Goal: Navigation & Orientation: Find specific page/section

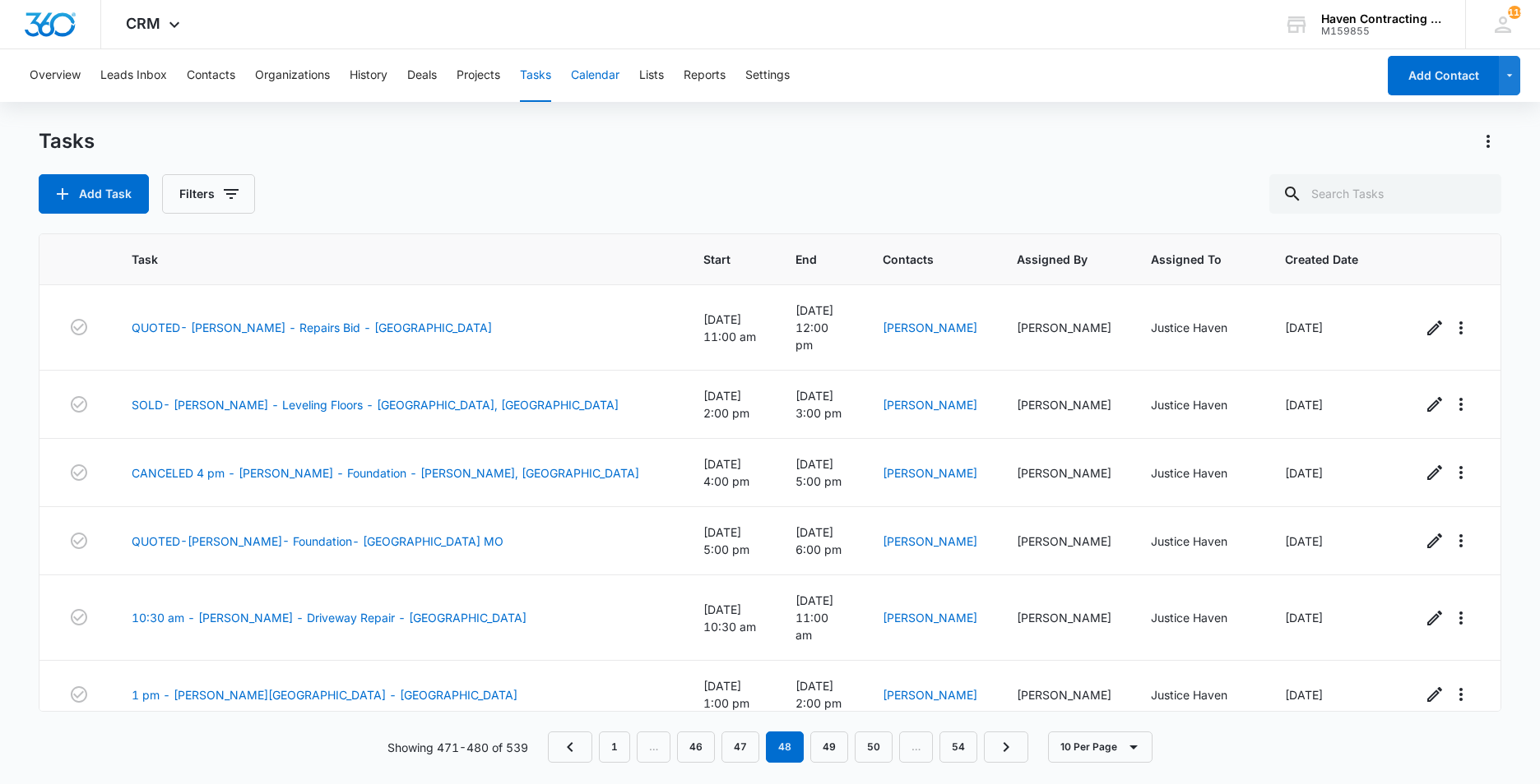
click at [597, 73] on button "Calendar" at bounding box center [594, 75] width 48 height 52
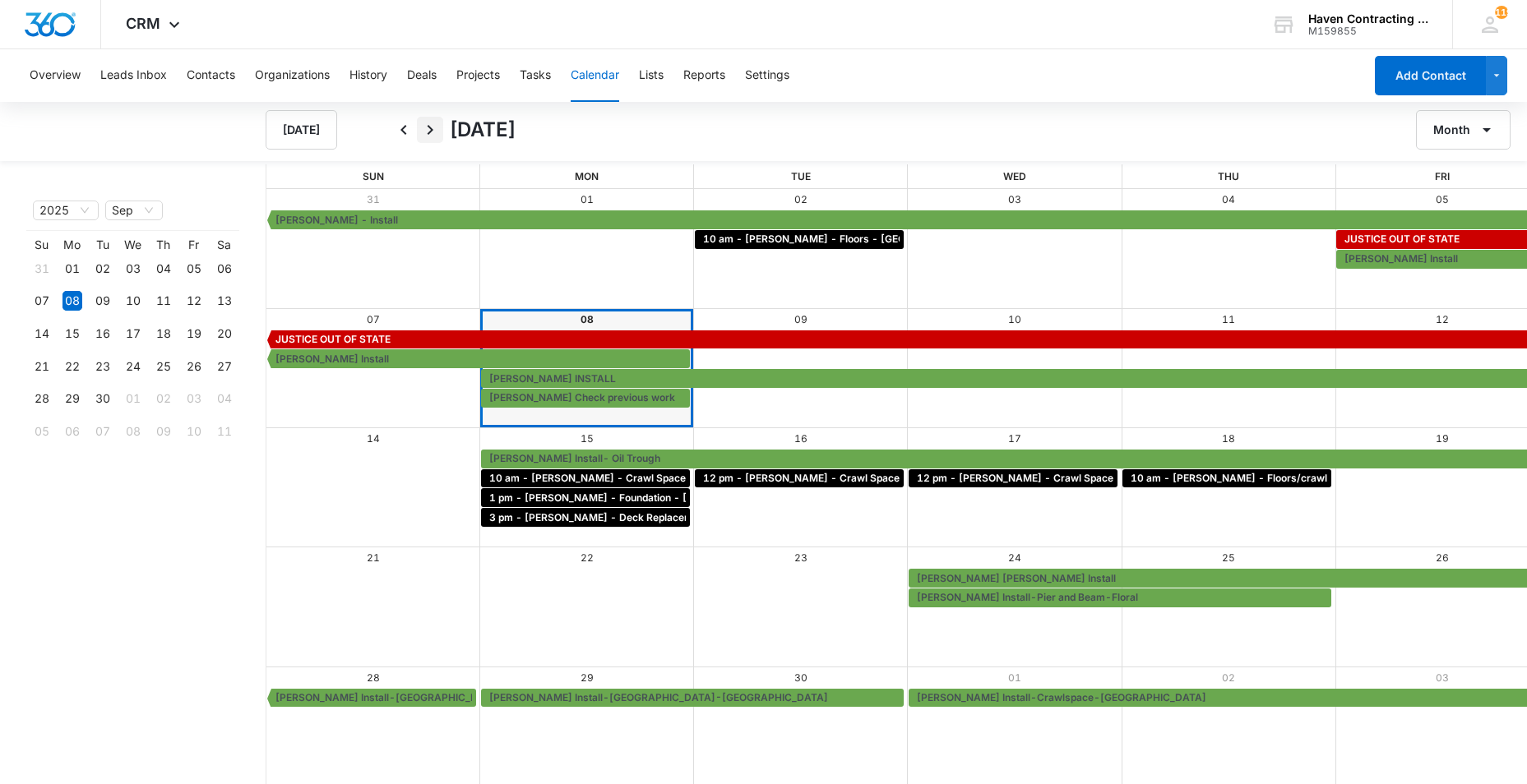
click at [432, 127] on icon "Next" at bounding box center [431, 130] width 20 height 20
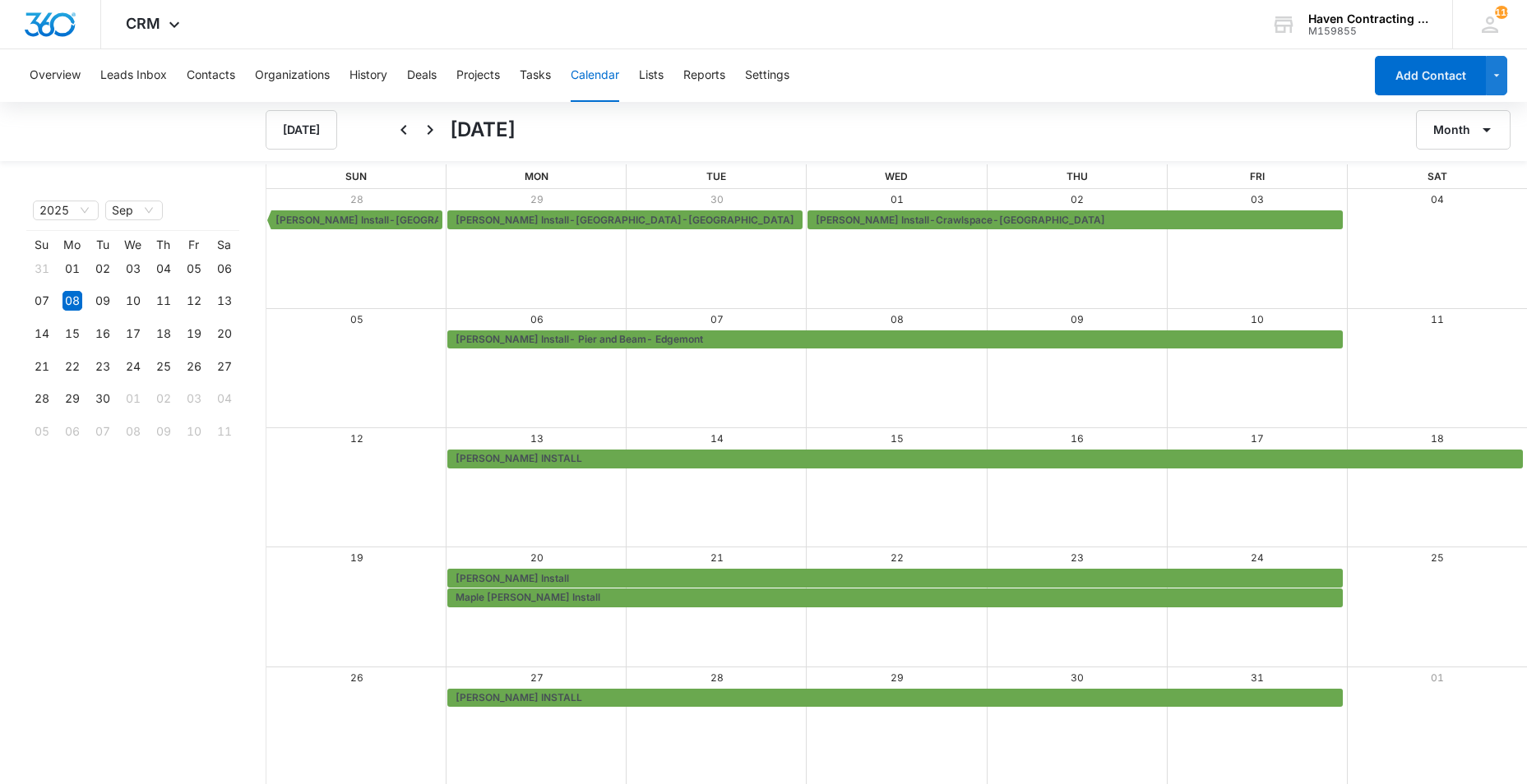
scroll to position [2, 0]
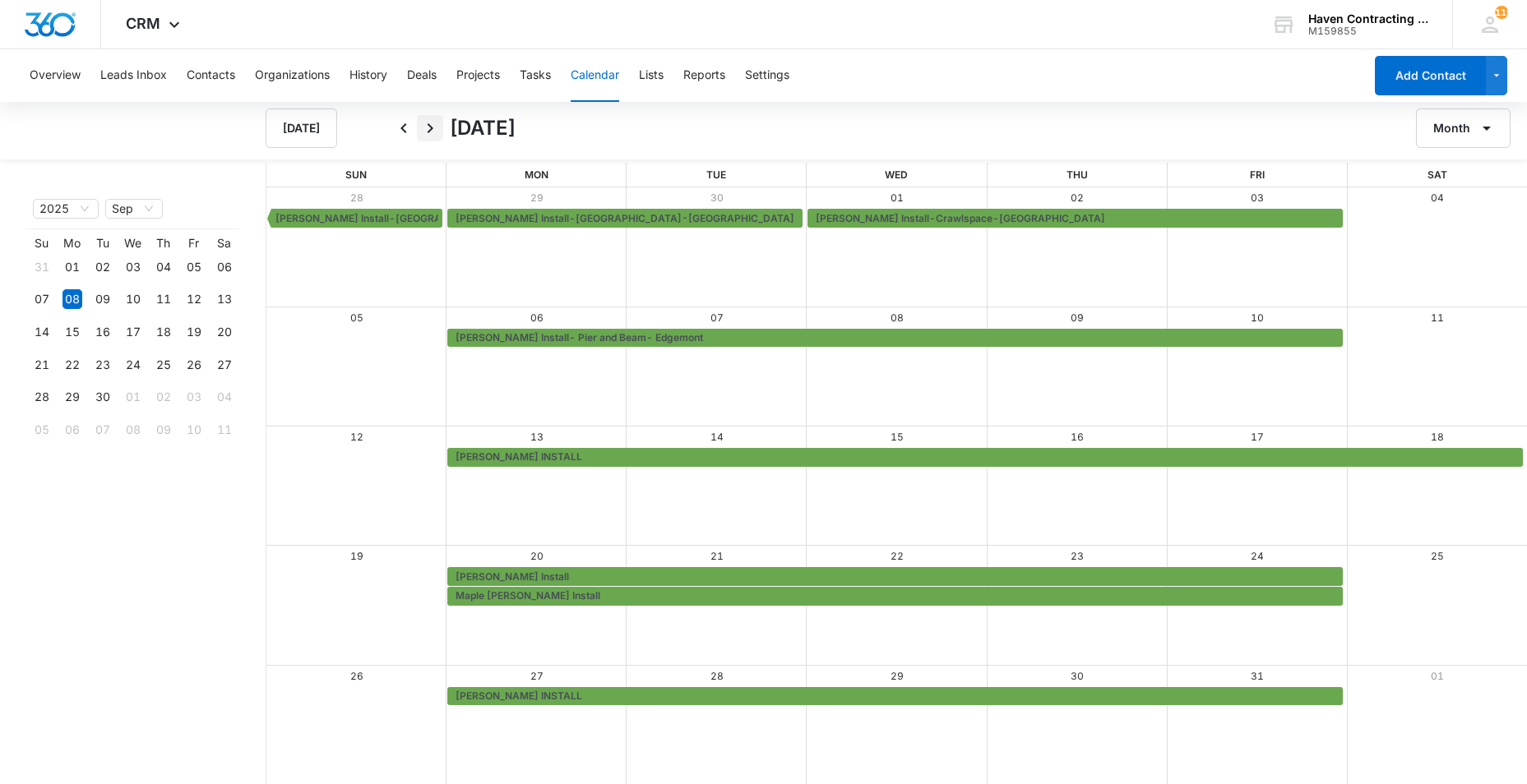
click at [431, 130] on icon "Next" at bounding box center [431, 128] width 6 height 10
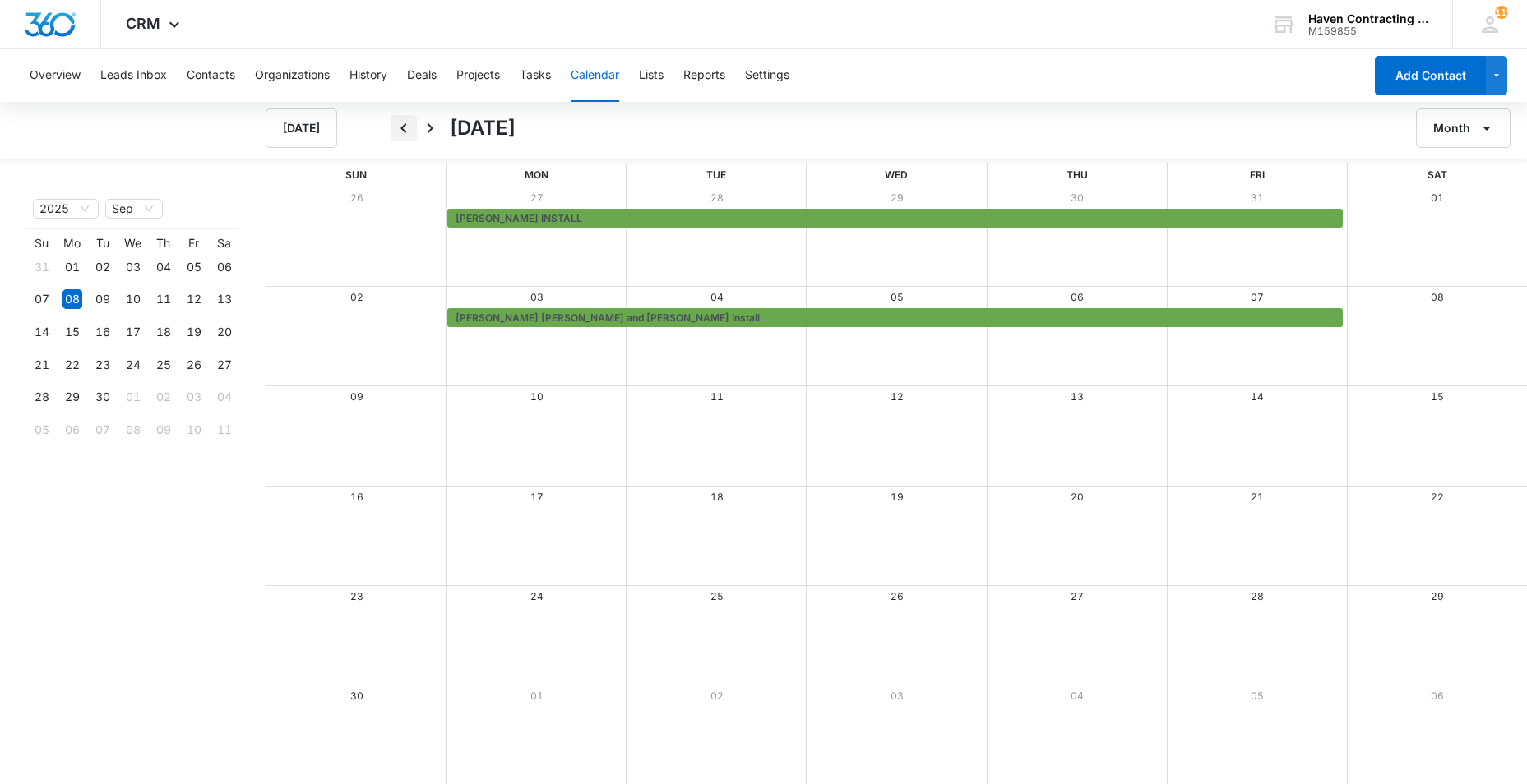
click at [405, 125] on icon "Back" at bounding box center [404, 128] width 6 height 10
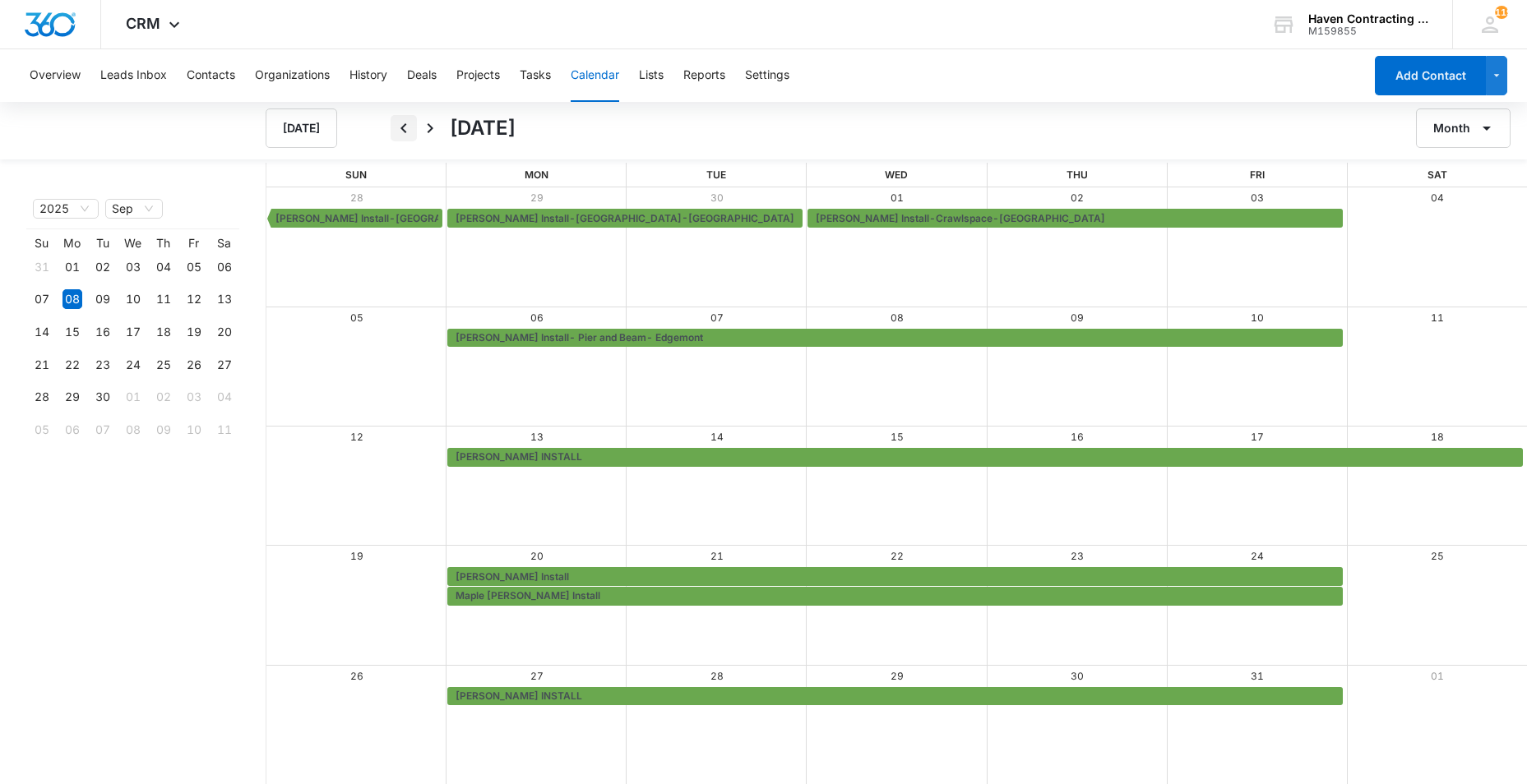
click at [403, 128] on icon "Back" at bounding box center [404, 128] width 20 height 20
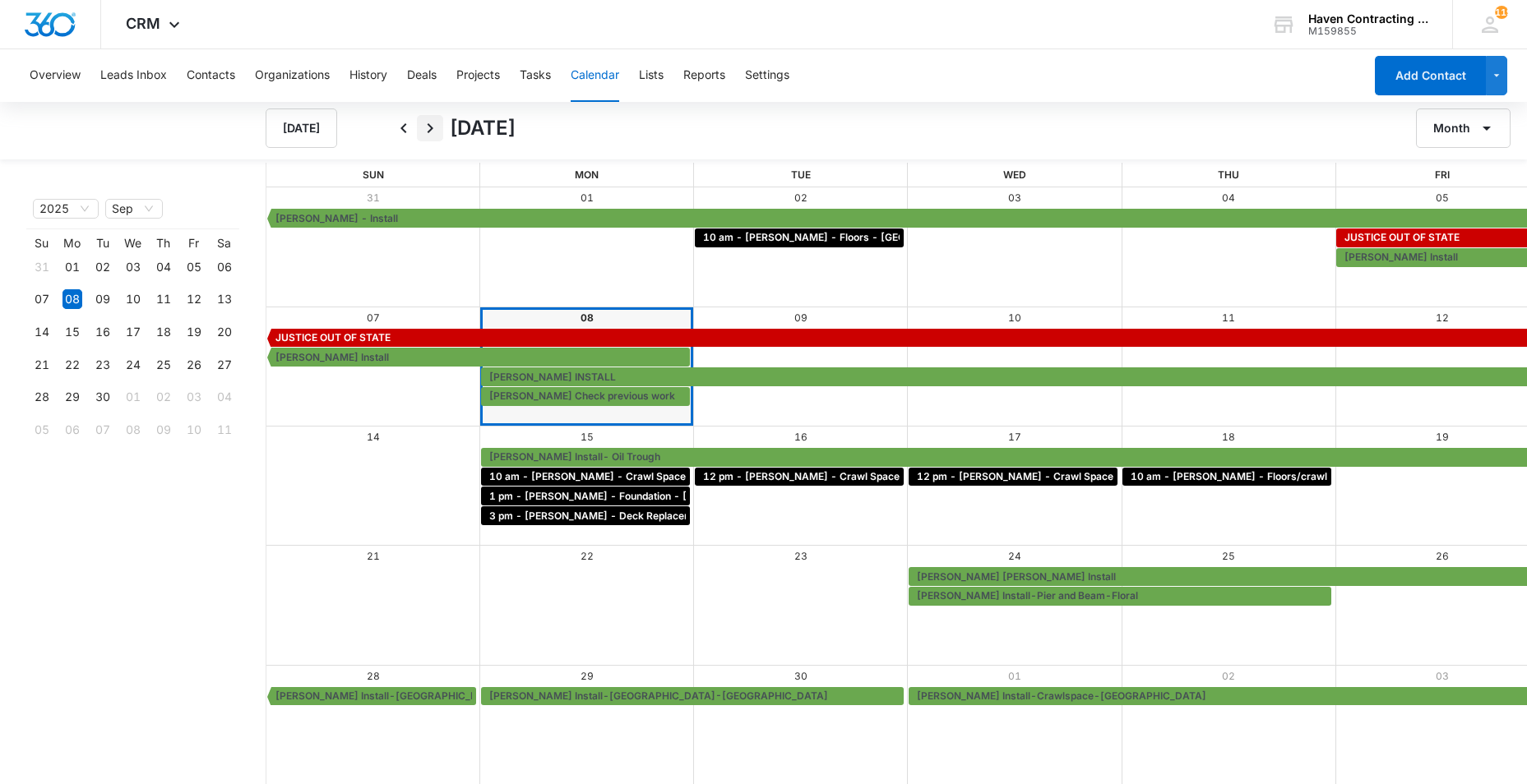
click at [431, 127] on icon "Next" at bounding box center [431, 128] width 6 height 10
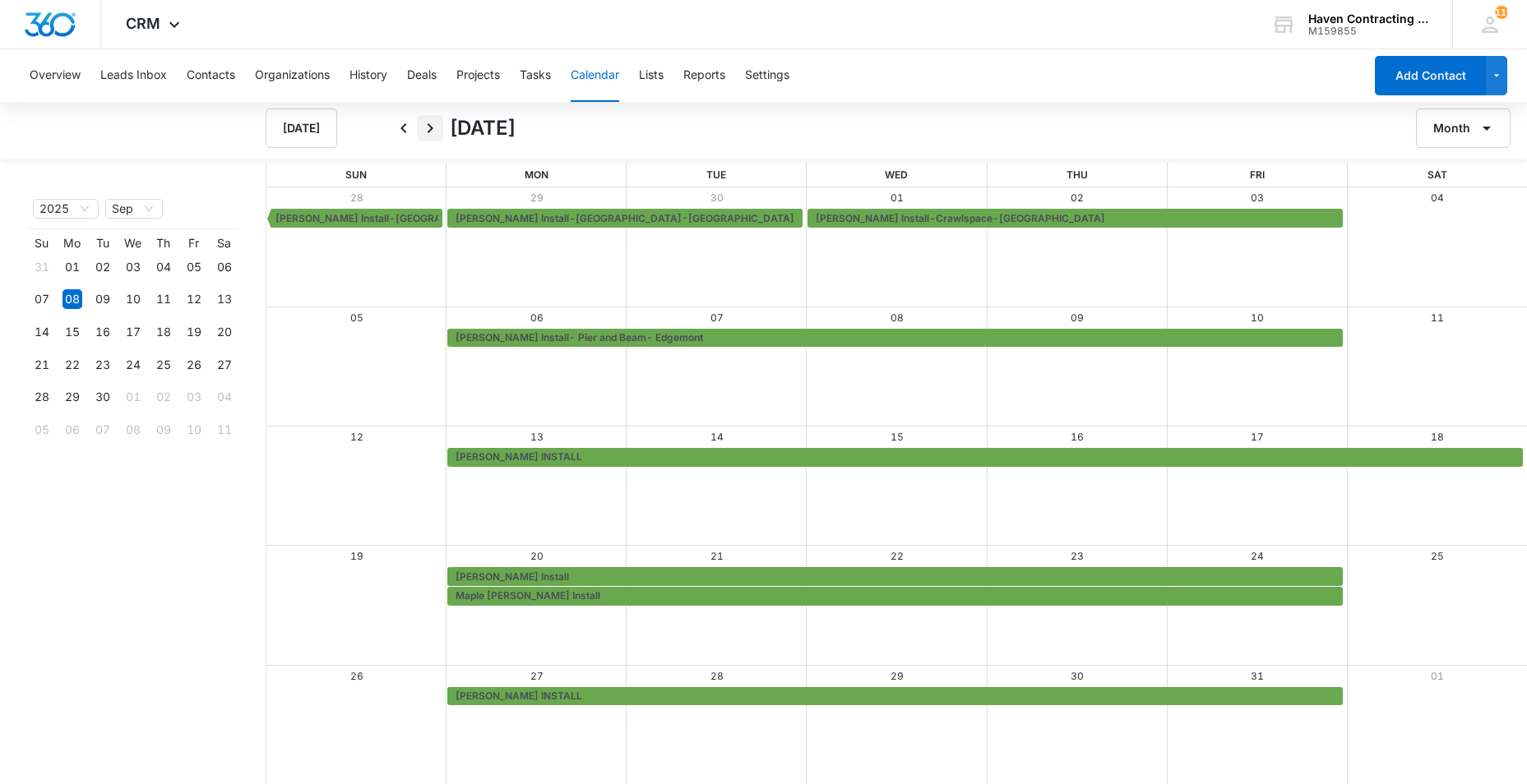
click at [431, 127] on icon "Next" at bounding box center [431, 128] width 6 height 10
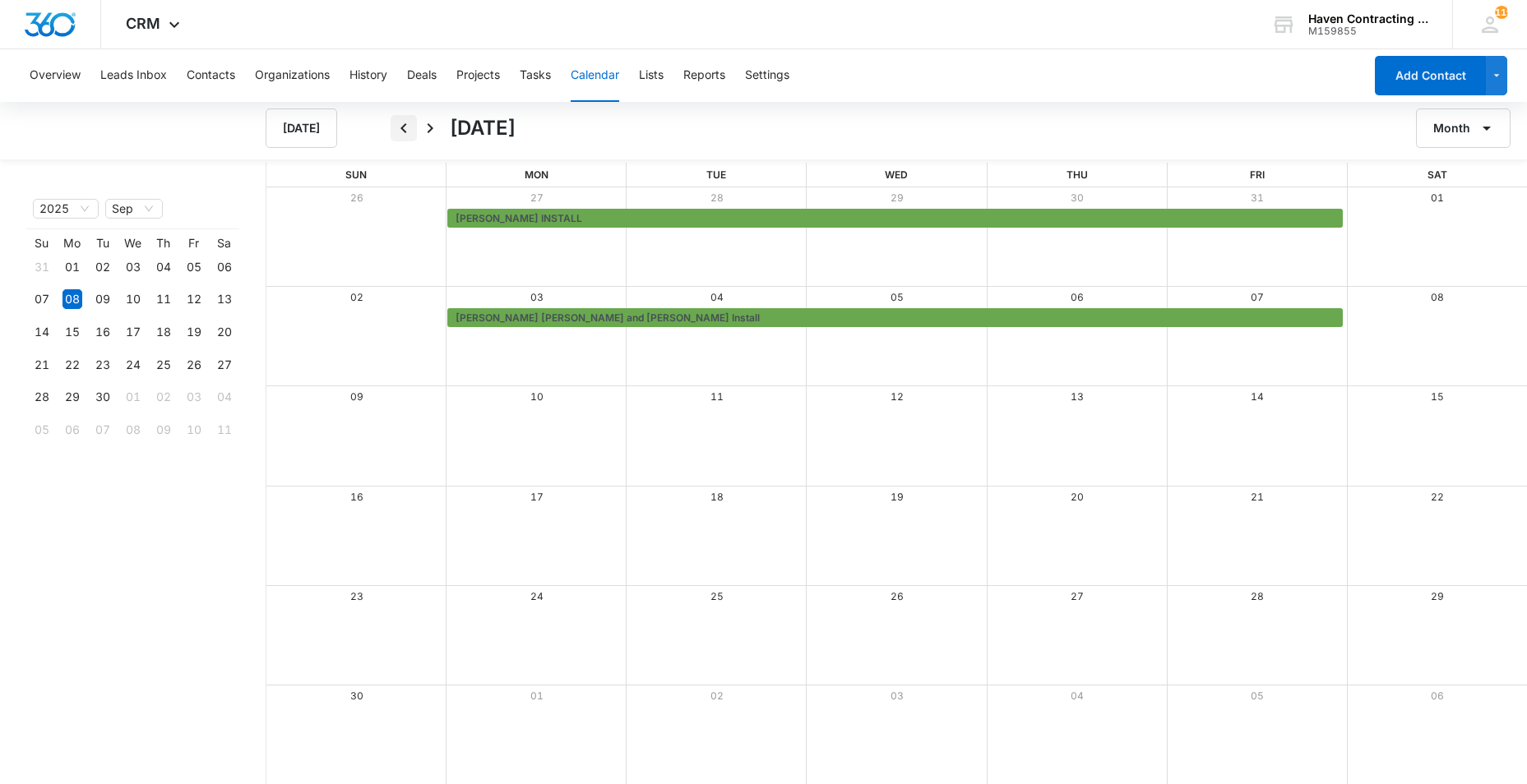
click at [404, 131] on icon "Back" at bounding box center [404, 128] width 6 height 10
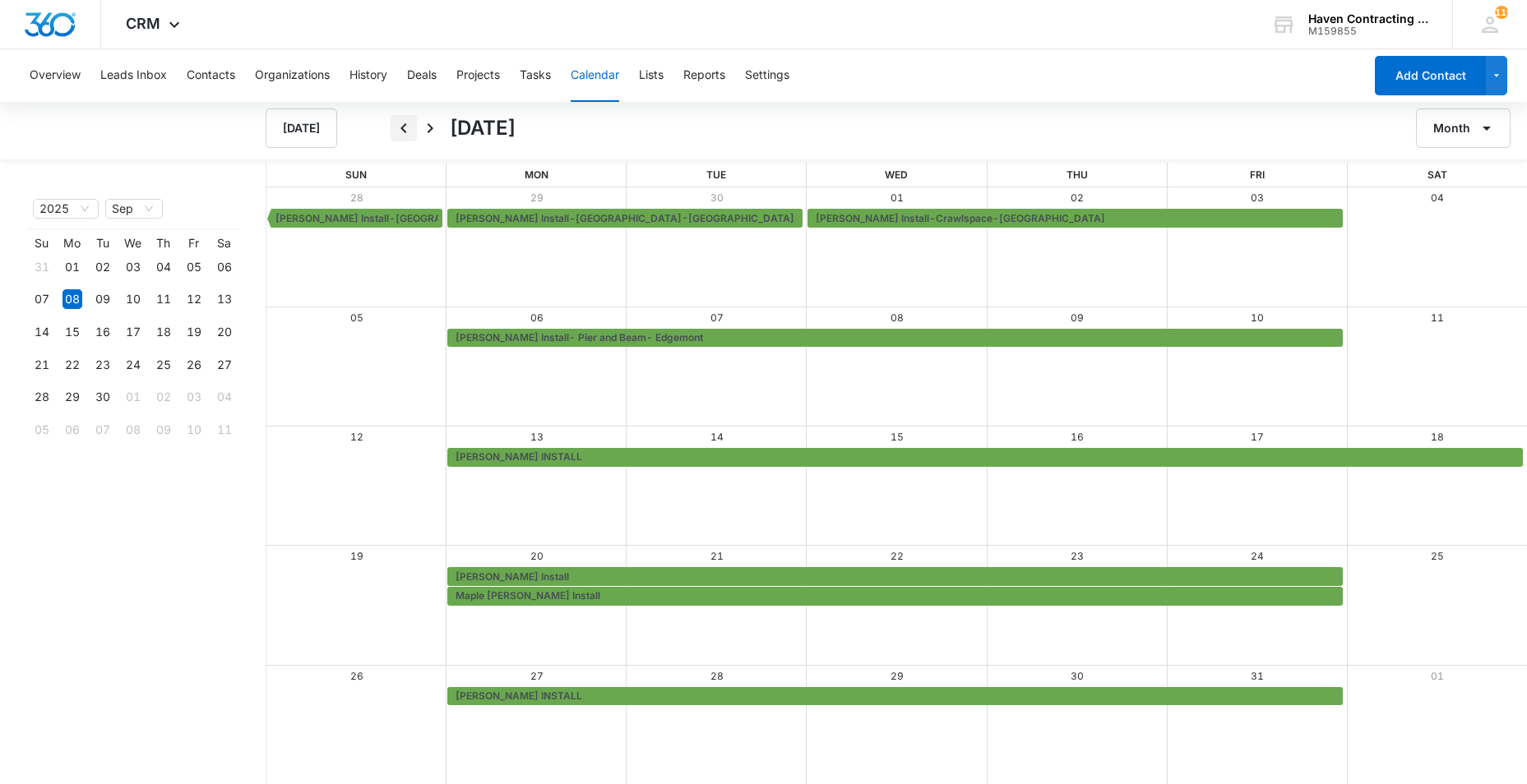
click at [404, 126] on icon "Back" at bounding box center [404, 128] width 6 height 10
